Goal: Task Accomplishment & Management: Use online tool/utility

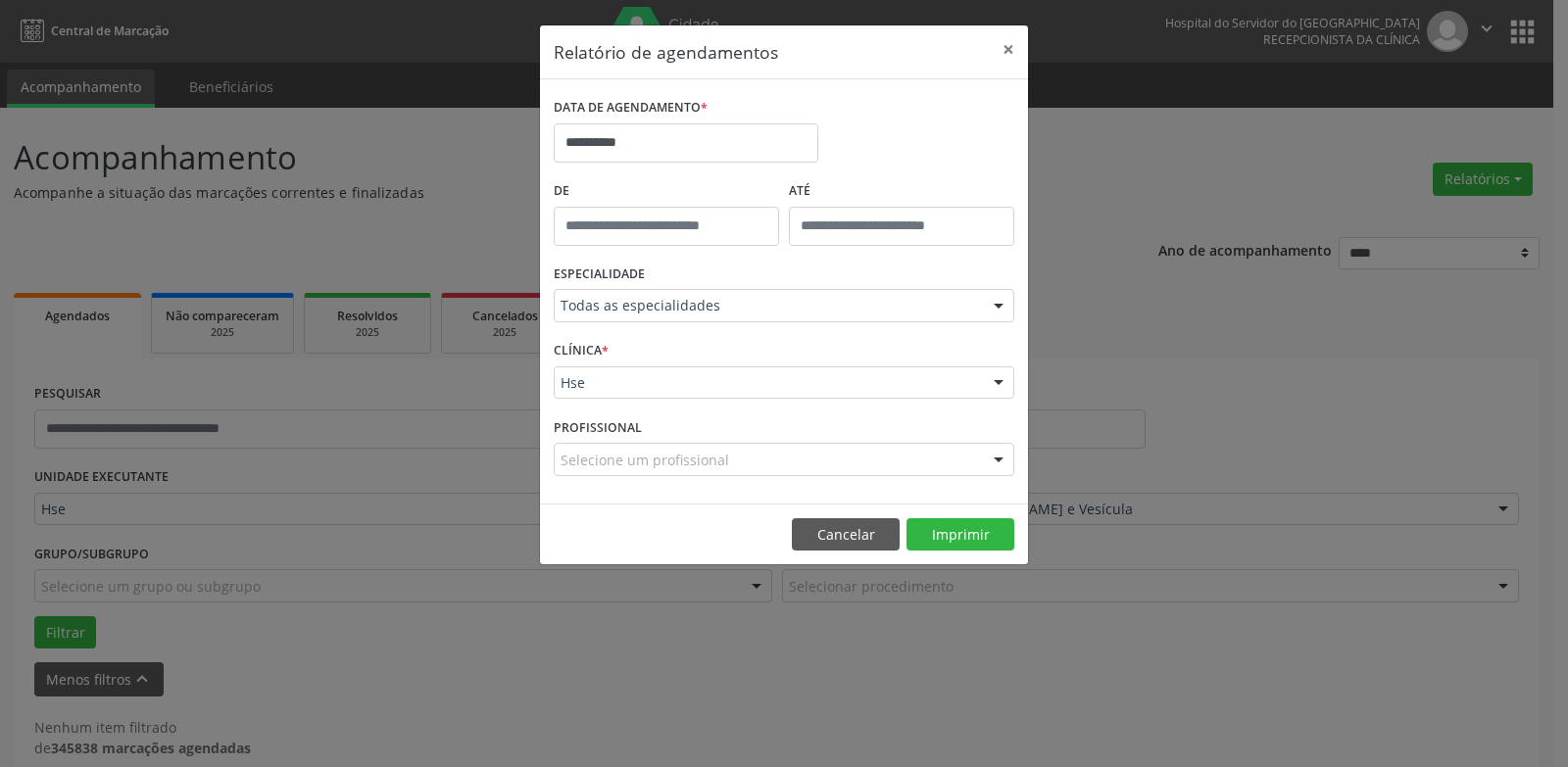
scroll to position [26, 0]
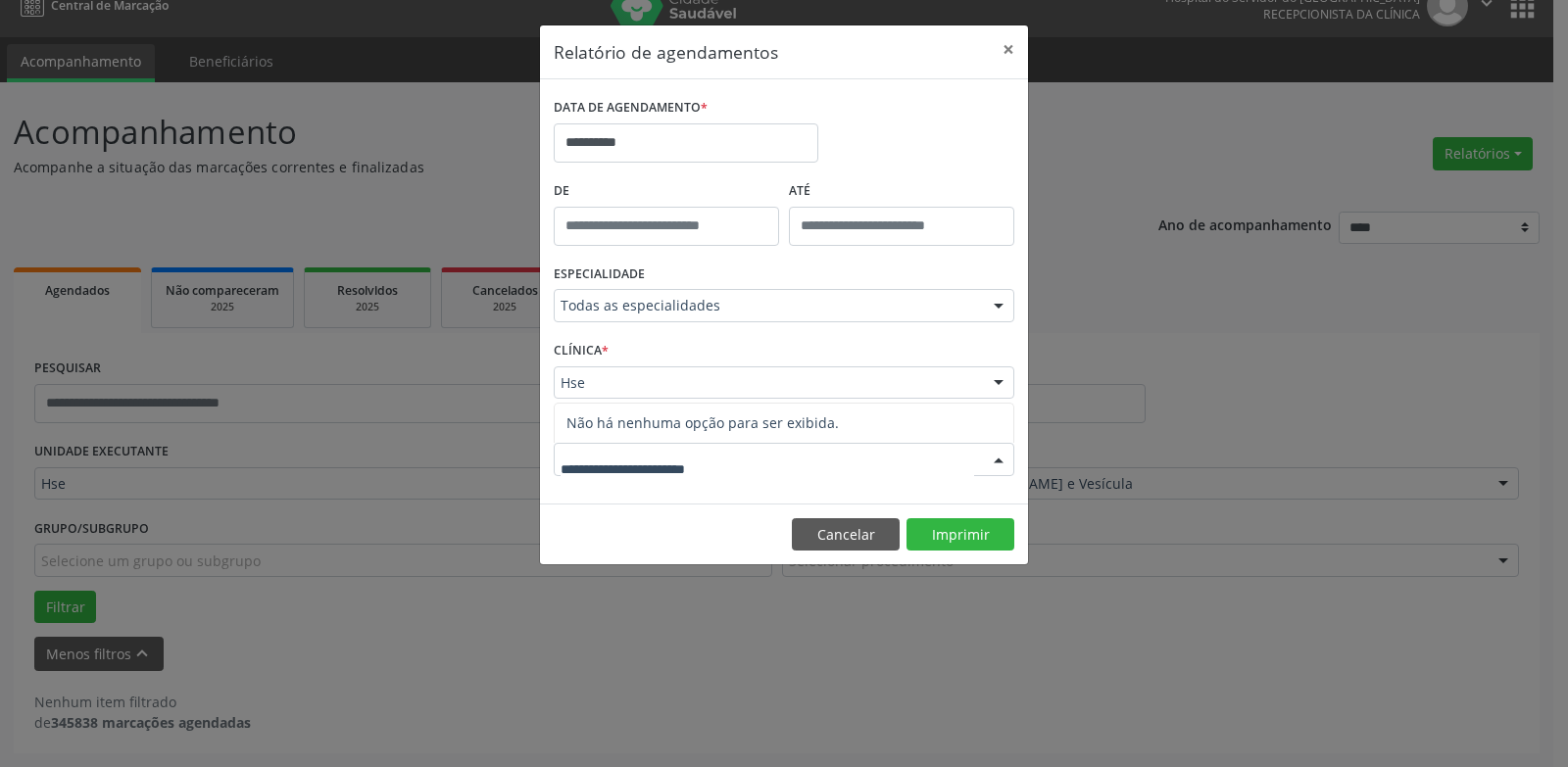
click at [767, 456] on div at bounding box center [784, 460] width 460 height 34
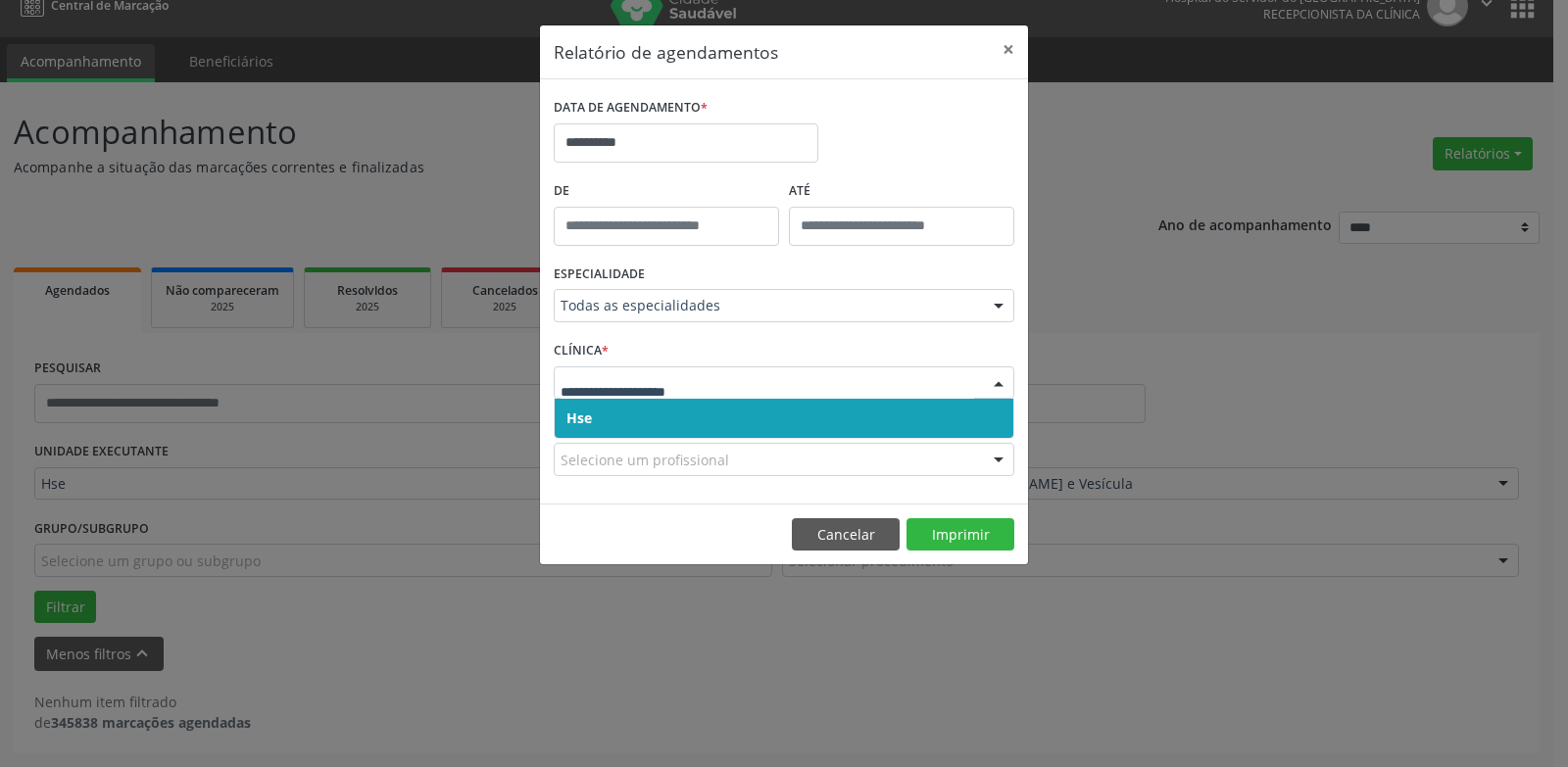
click at [766, 404] on span "Hse" at bounding box center [784, 419] width 459 height 39
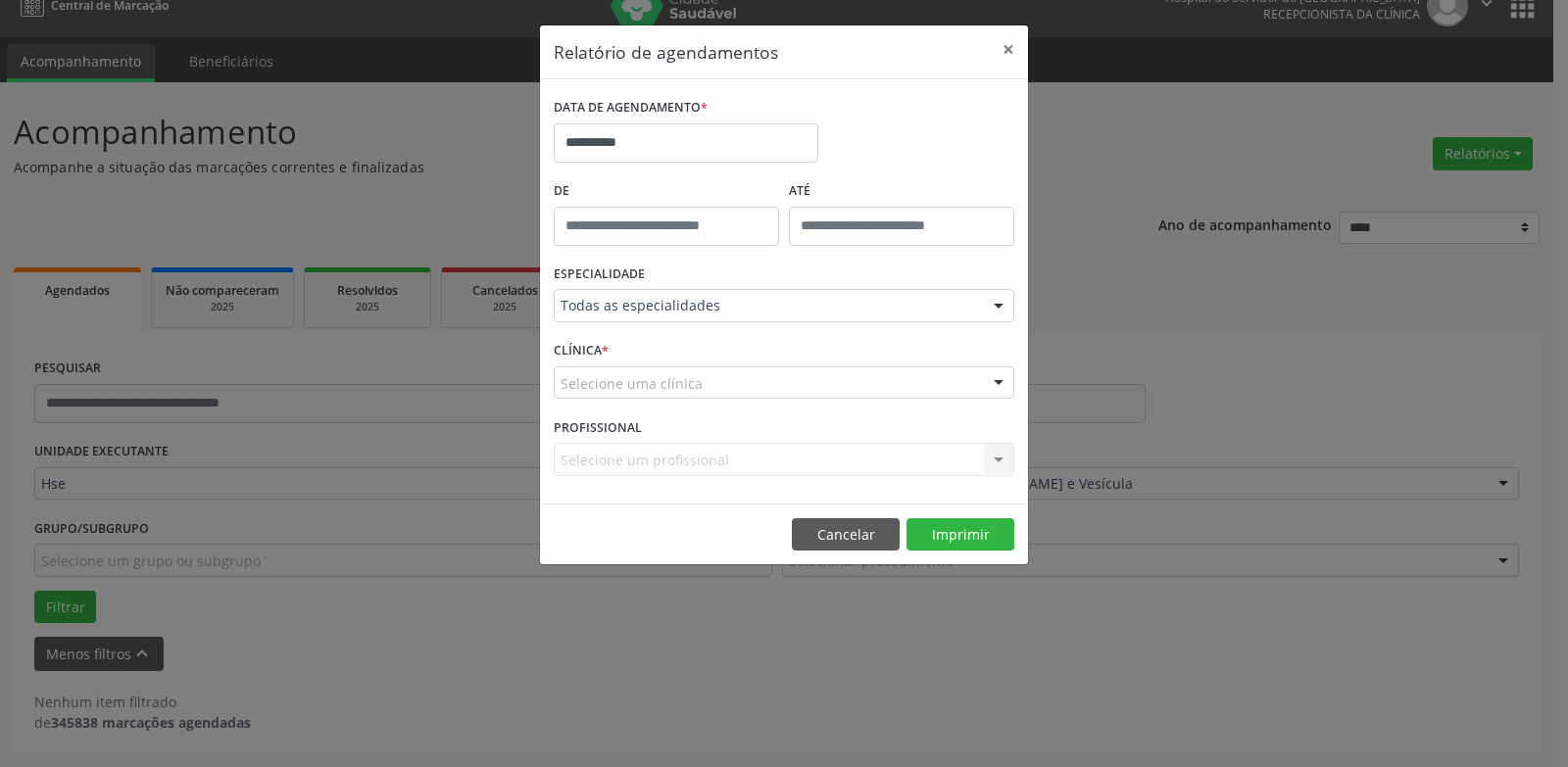
drag, startPoint x: 763, startPoint y: 382, endPoint x: 764, endPoint y: 402, distance: 20.0
click at [763, 390] on div "Selecione uma clínica" at bounding box center [784, 383] width 460 height 34
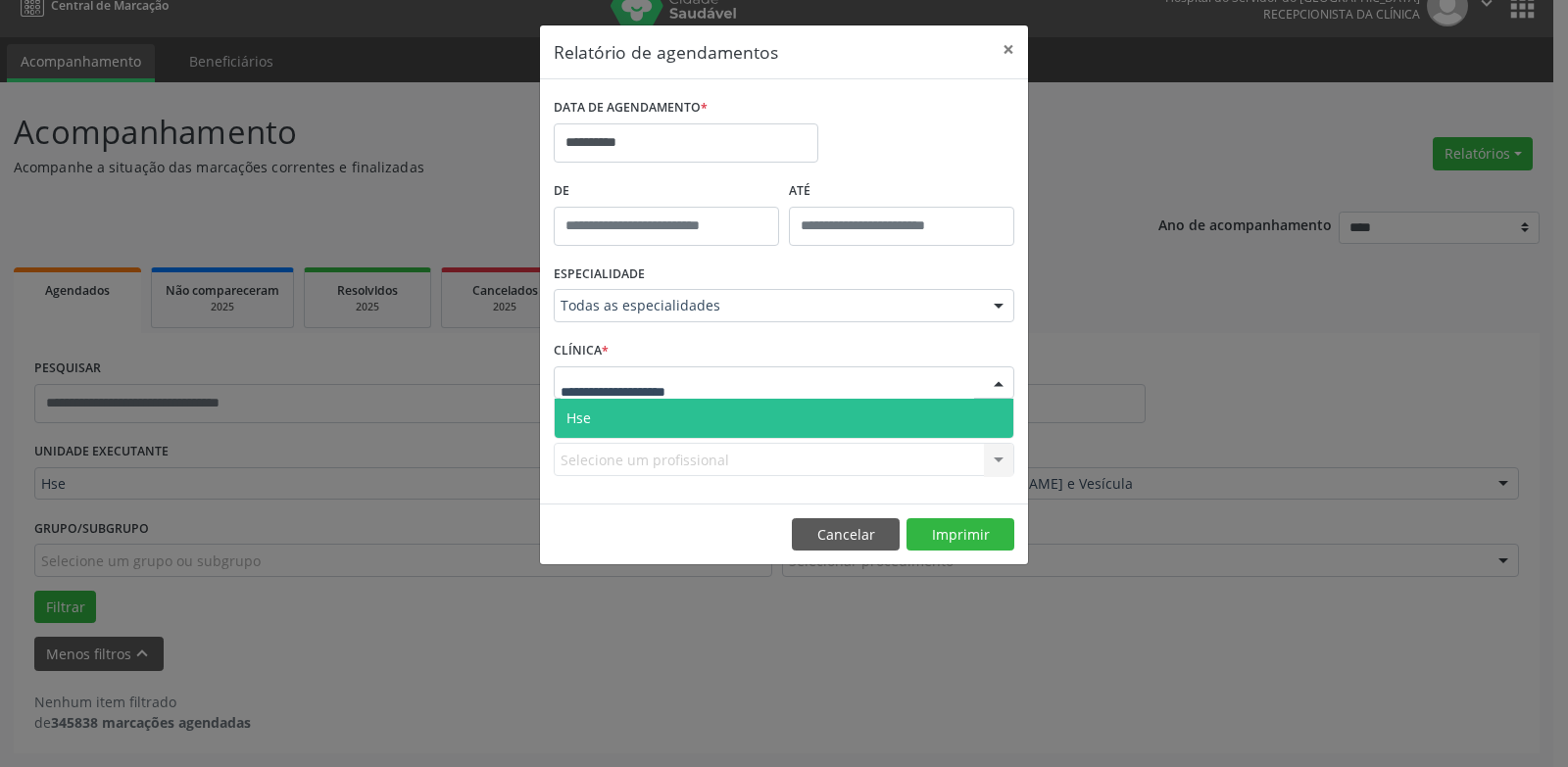
click at [765, 405] on span "Hse" at bounding box center [784, 419] width 459 height 39
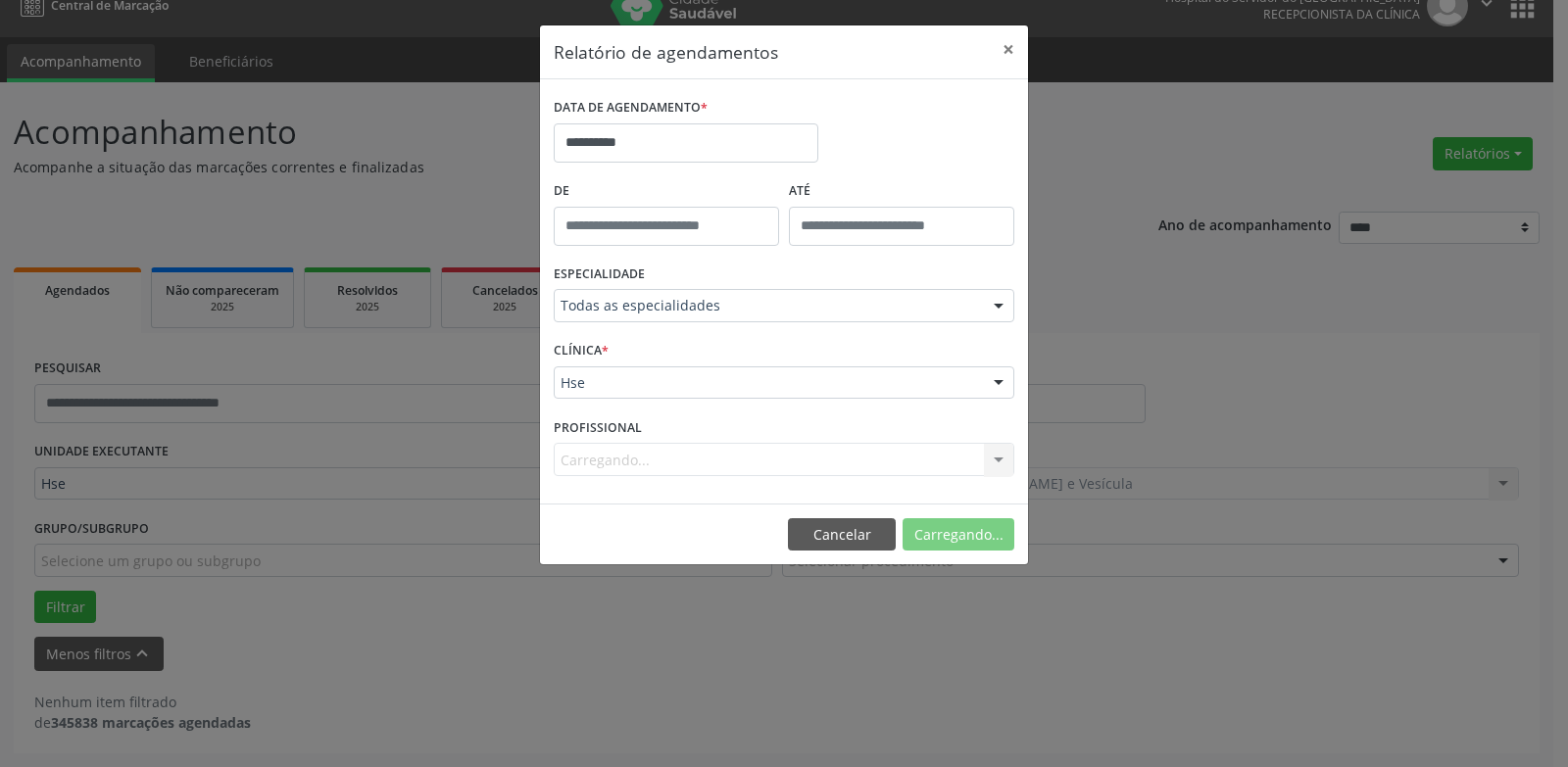
click at [762, 464] on div "Carregando... Nenhum resultado encontrado para: " " Não há nenhuma opção para s…" at bounding box center [784, 460] width 460 height 34
click at [759, 458] on div "Selecione um profissional" at bounding box center [784, 460] width 460 height 34
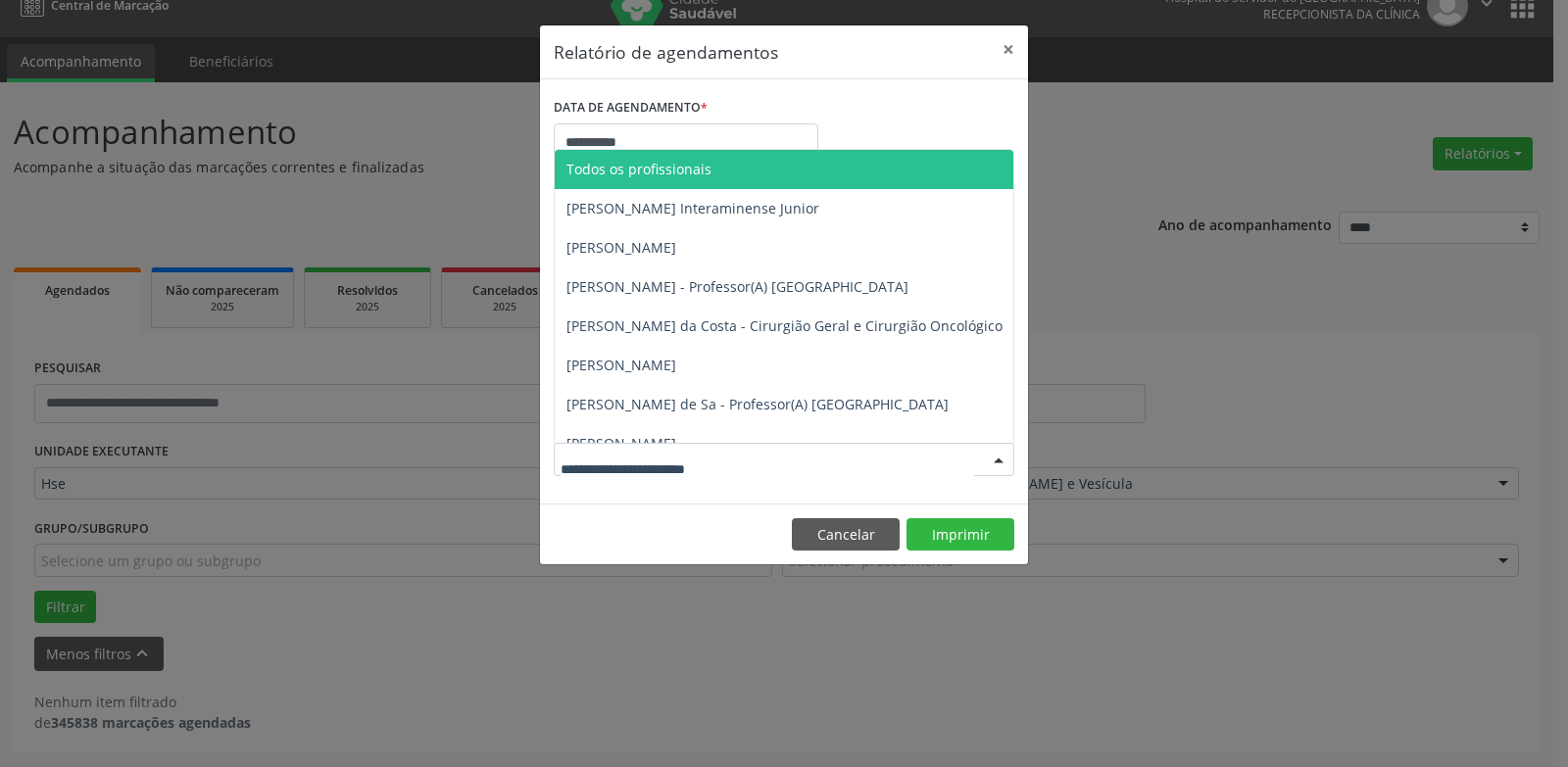
click at [759, 458] on input "text" at bounding box center [767, 470] width 414 height 39
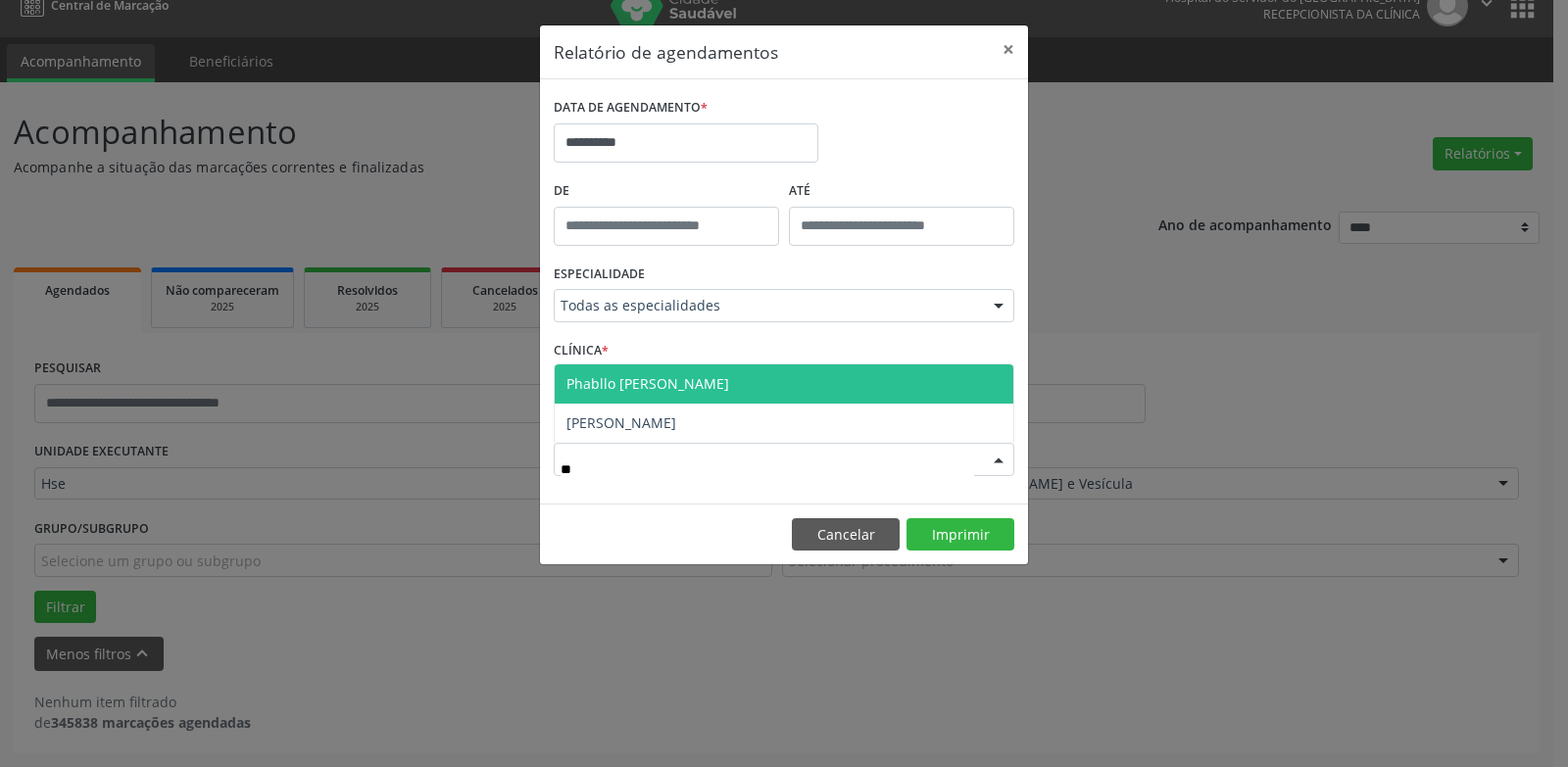
type input "***"
click at [979, 378] on span "Phabllo [PERSON_NAME]" at bounding box center [784, 384] width 459 height 39
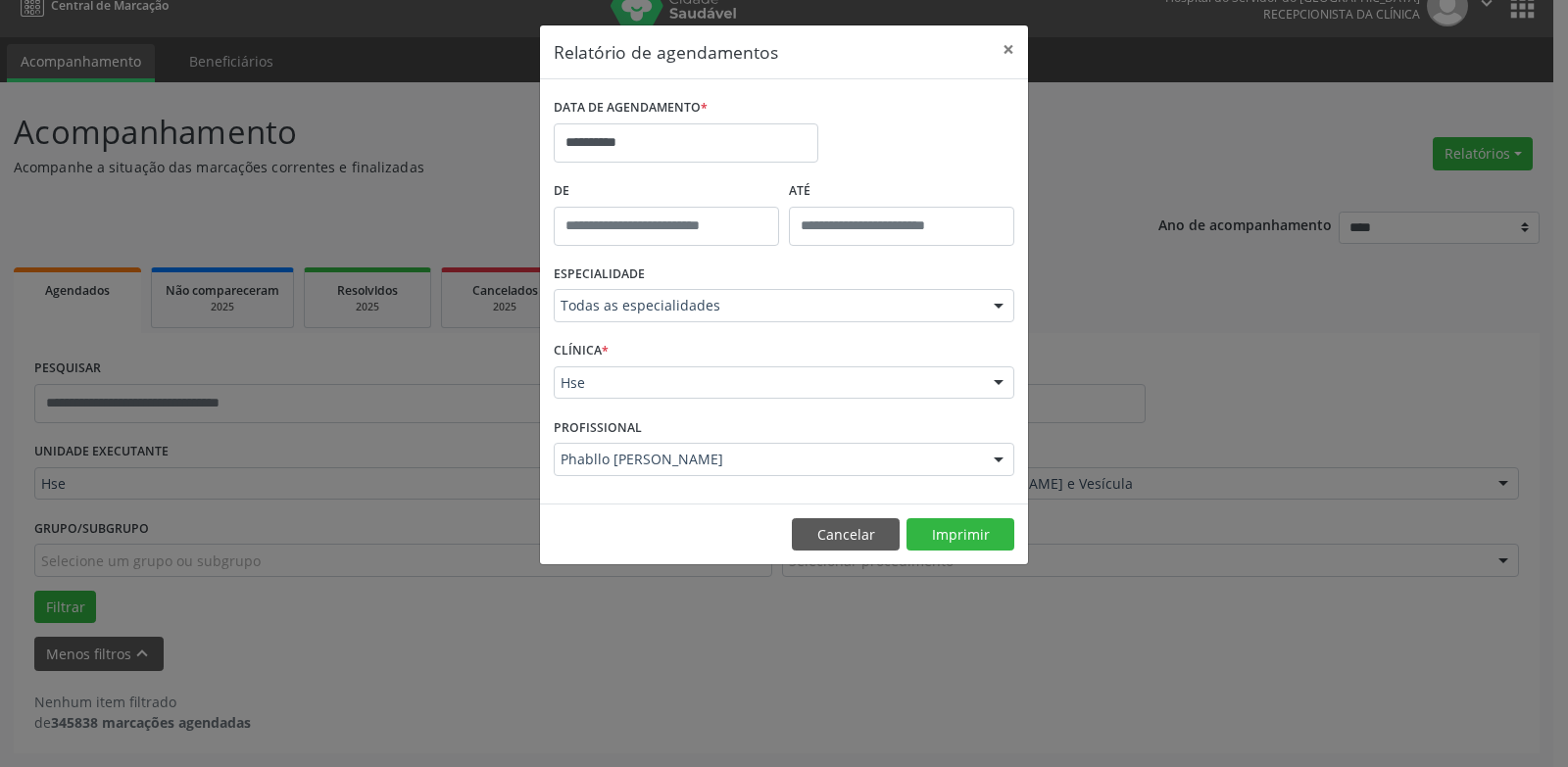
click at [979, 552] on footer "Cancelar Imprimir" at bounding box center [784, 534] width 488 height 62
click at [974, 547] on button "Imprimir" at bounding box center [960, 535] width 108 height 34
